Goal: Navigation & Orientation: Find specific page/section

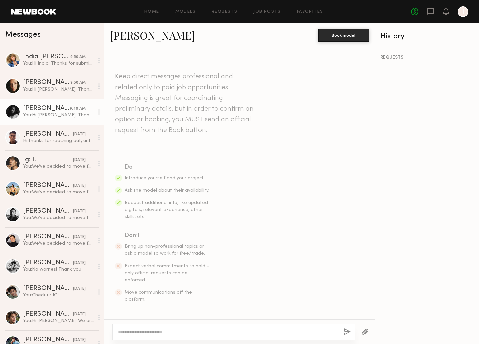
scroll to position [93, 0]
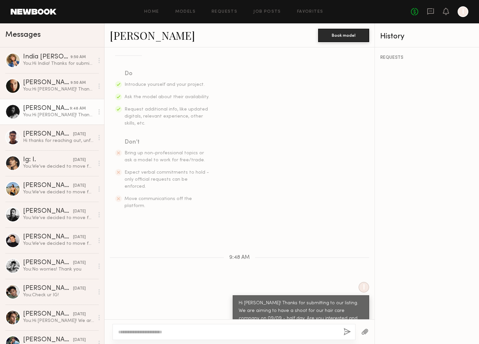
click at [426, 11] on div "No fees up to $5,000 I" at bounding box center [439, 11] width 57 height 11
click at [436, 11] on div "No fees up to $5,000 I" at bounding box center [439, 11] width 57 height 11
click at [432, 11] on icon at bounding box center [430, 11] width 7 height 7
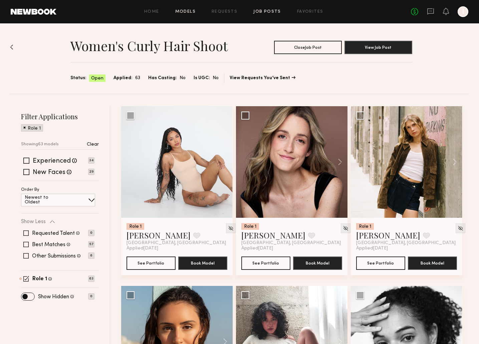
click at [188, 12] on link "Models" at bounding box center [185, 12] width 20 height 4
